Goal: Navigation & Orientation: Find specific page/section

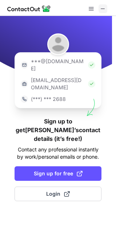
click at [100, 8] on span at bounding box center [103, 9] width 6 height 6
